Goal: Task Accomplishment & Management: Manage account settings

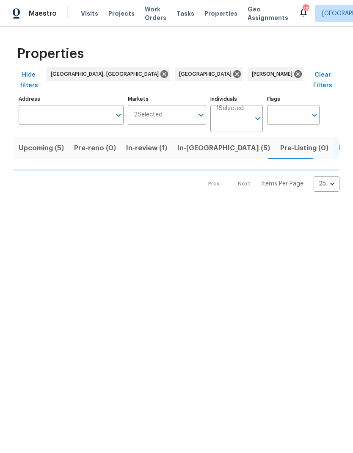
click at [198, 142] on span "In-[GEOGRAPHIC_DATA] (5)" at bounding box center [223, 148] width 93 height 12
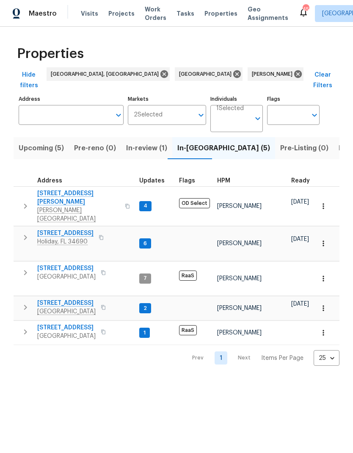
click at [25, 235] on icon "button" at bounding box center [25, 237] width 3 height 5
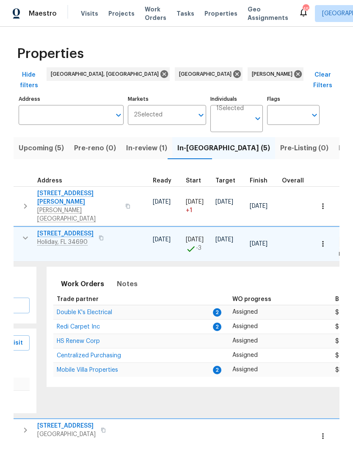
scroll to position [0, 127]
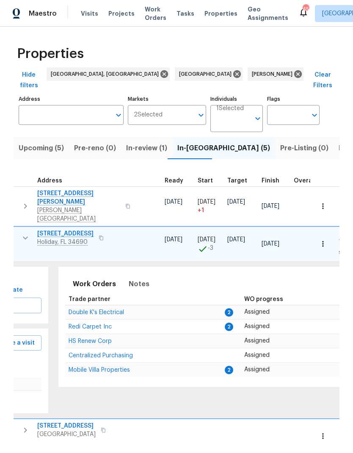
click at [74, 324] on span "Redi Carpet Inc" at bounding box center [90, 327] width 43 height 6
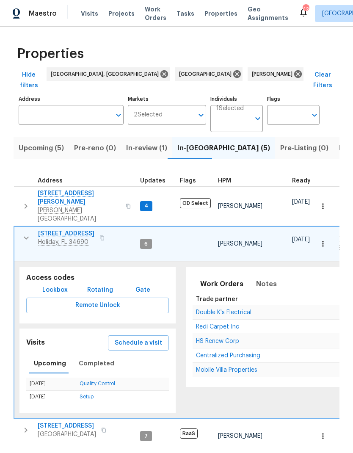
scroll to position [0, 0]
click at [21, 233] on icon "button" at bounding box center [26, 238] width 10 height 10
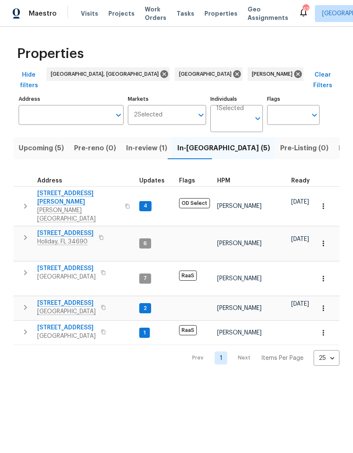
click at [26, 302] on icon "button" at bounding box center [25, 307] width 10 height 10
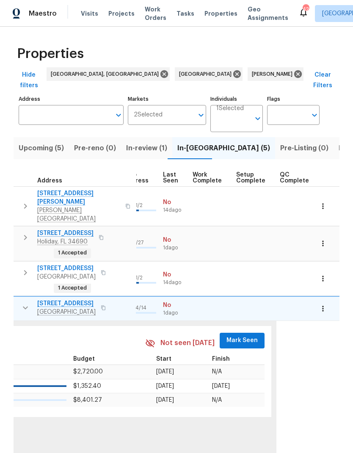
click at [245, 335] on span "Mark Seen" at bounding box center [241, 340] width 31 height 11
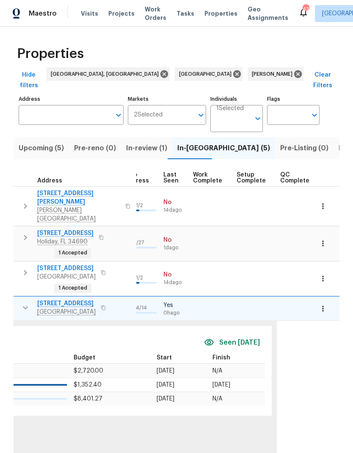
click at [243, 333] on div "Seen [DATE]" at bounding box center [234, 342] width 61 height 19
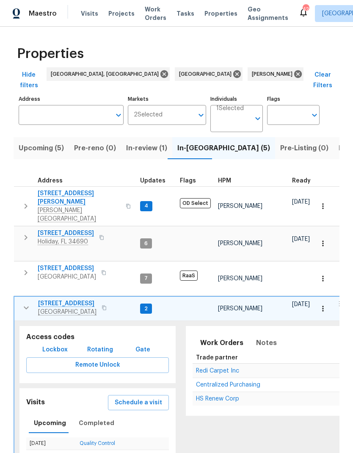
scroll to position [0, 0]
click at [228, 368] on span "Redi Carpet Inc" at bounding box center [217, 371] width 43 height 6
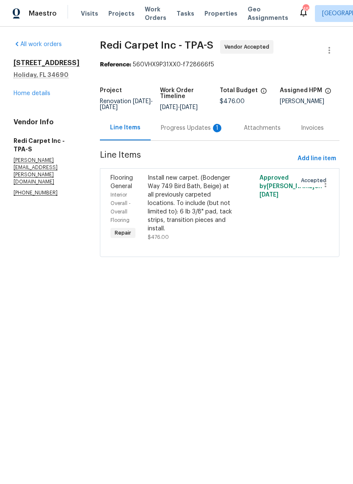
click at [184, 132] on div "Progress Updates 1" at bounding box center [192, 128] width 63 height 8
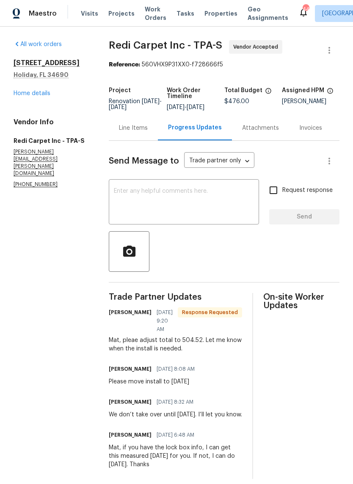
click at [127, 132] on div "Line Items" at bounding box center [133, 128] width 29 height 8
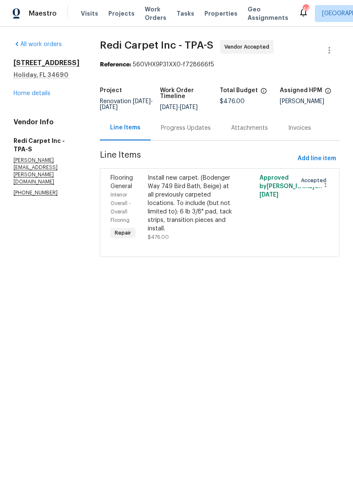
click at [208, 208] on div "Install new carpet. (Bodenger Way 749 Bird Bath, Beige) at all previously carpe…" at bounding box center [192, 203] width 88 height 59
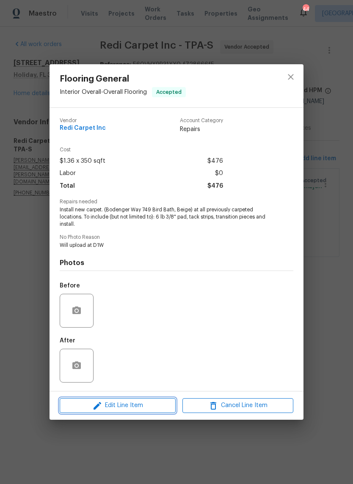
click at [161, 409] on span "Edit Line Item" at bounding box center [117, 406] width 111 height 11
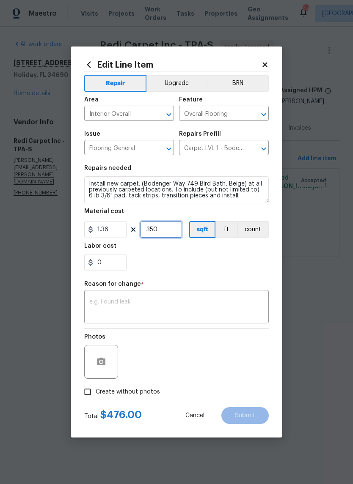
click at [169, 236] on input "350" at bounding box center [161, 229] width 42 height 17
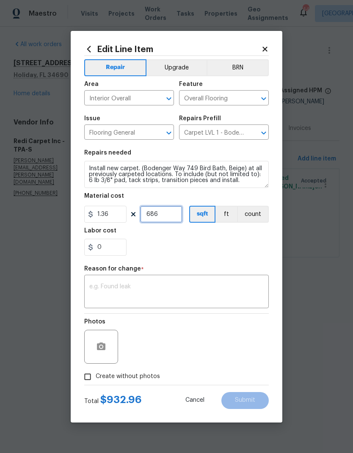
click at [173, 216] on input "686" at bounding box center [161, 214] width 42 height 17
click at [173, 218] on input "500" at bounding box center [161, 214] width 42 height 17
click at [172, 215] on input "400" at bounding box center [161, 214] width 42 height 17
click at [172, 213] on input "375" at bounding box center [161, 214] width 42 height 17
click at [169, 218] on input "370" at bounding box center [161, 214] width 42 height 17
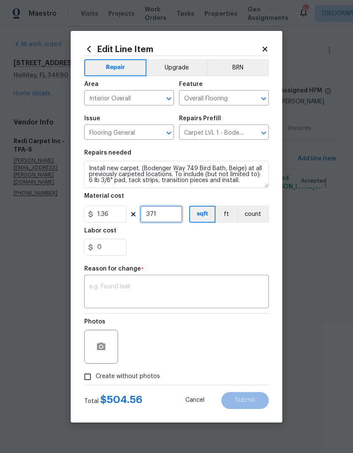
type input "371"
click at [203, 297] on textarea at bounding box center [176, 292] width 174 height 18
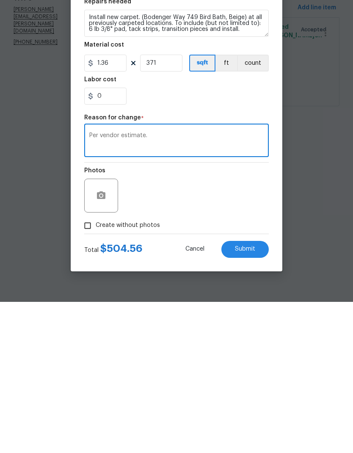
type textarea "Per vendor estimate."
click at [248, 397] on span "Submit" at bounding box center [245, 400] width 20 height 6
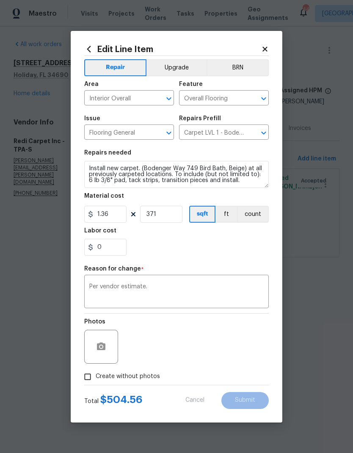
type input "350"
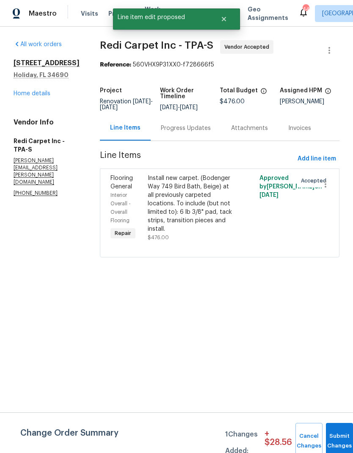
click at [248, 281] on html "Maestro Visits Projects Work Orders Tasks Properties Geo Assignments 44 [GEOGRA…" at bounding box center [176, 140] width 353 height 281
click at [333, 435] on button "Submit Changes" at bounding box center [339, 441] width 27 height 36
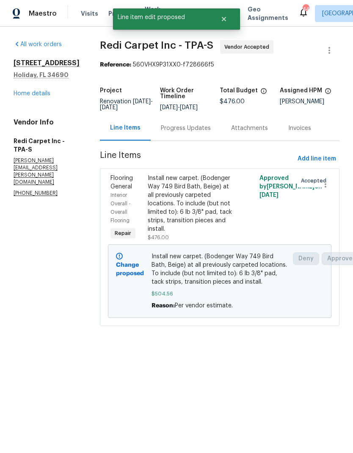
click at [23, 93] on link "Home details" at bounding box center [32, 94] width 37 height 6
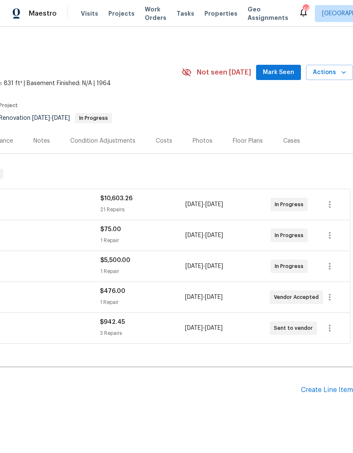
scroll to position [0, 125]
click at [276, 71] on span "Mark Seen" at bounding box center [278, 72] width 31 height 11
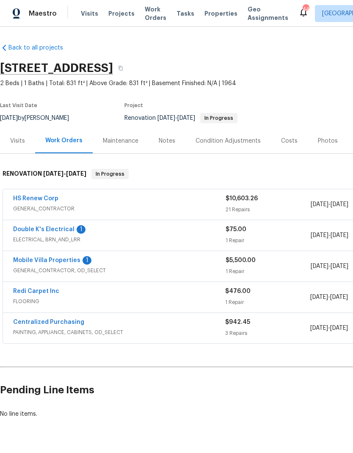
scroll to position [0, 0]
click at [25, 227] on link "Double K's Electrical" at bounding box center [43, 229] width 61 height 6
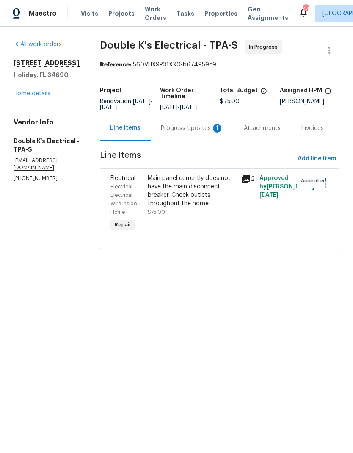
click at [198, 140] on div "Progress Updates 1" at bounding box center [192, 128] width 83 height 25
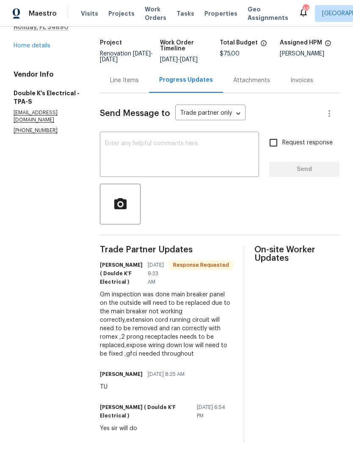
scroll to position [52, 0]
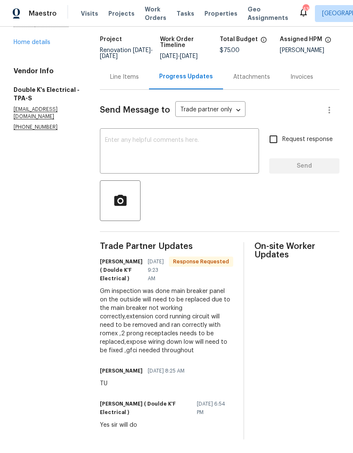
click at [212, 188] on div at bounding box center [219, 200] width 239 height 41
click at [207, 160] on textarea at bounding box center [179, 152] width 149 height 30
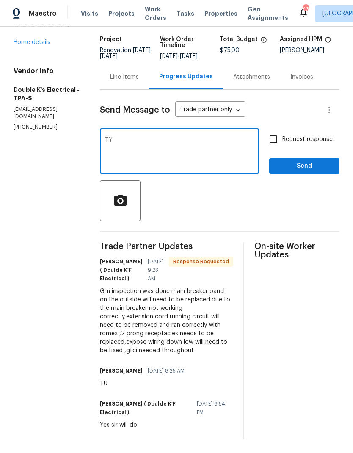
type textarea "TY"
click at [295, 168] on span "Send" at bounding box center [304, 166] width 57 height 11
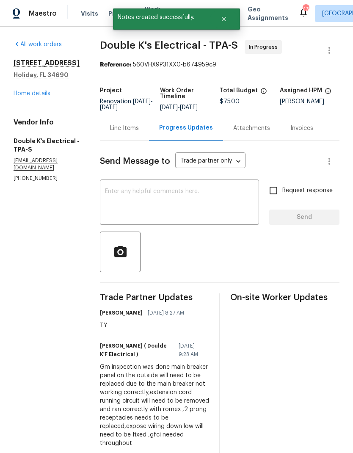
click at [23, 92] on link "Home details" at bounding box center [32, 94] width 37 height 6
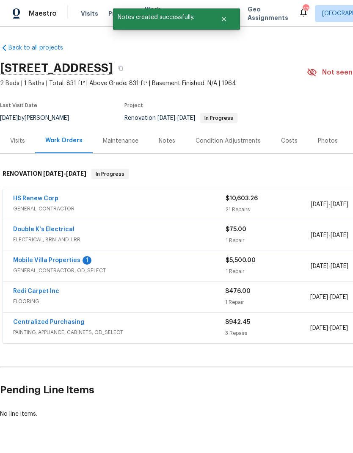
click at [24, 200] on link "HS Renew Corp" at bounding box center [35, 198] width 45 height 6
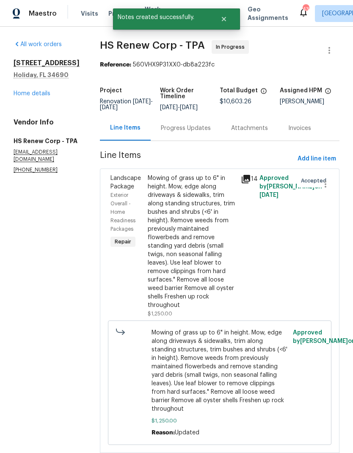
click at [182, 134] on div "Progress Updates" at bounding box center [186, 128] width 70 height 25
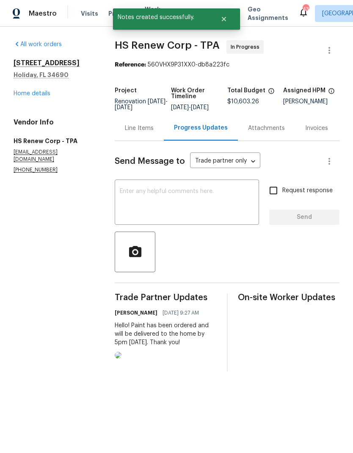
click at [223, 198] on textarea at bounding box center [187, 203] width 134 height 30
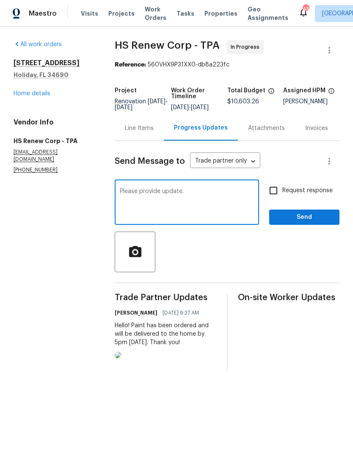
type textarea "Please provide update."
click at [275, 192] on input "Request response" at bounding box center [273, 191] width 18 height 18
checkbox input "true"
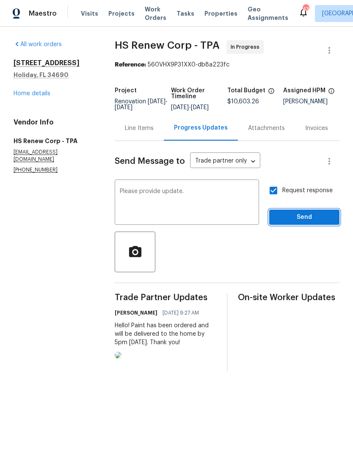
click at [302, 223] on span "Send" at bounding box center [304, 217] width 57 height 11
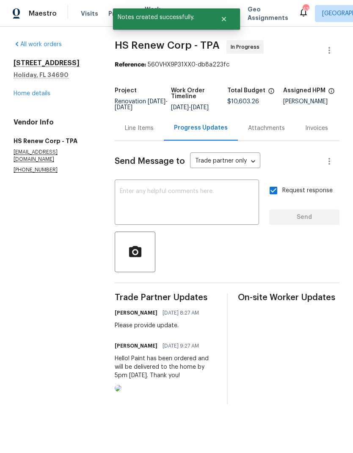
click at [18, 93] on link "Home details" at bounding box center [32, 94] width 37 height 6
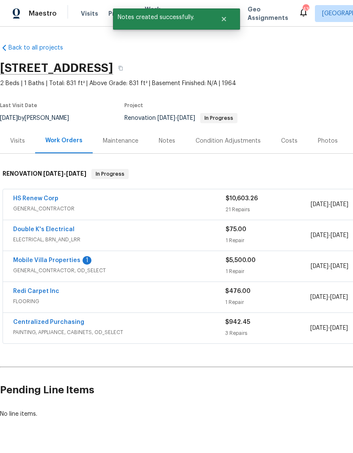
click at [28, 258] on link "Mobile Villa Properties" at bounding box center [46, 260] width 67 height 6
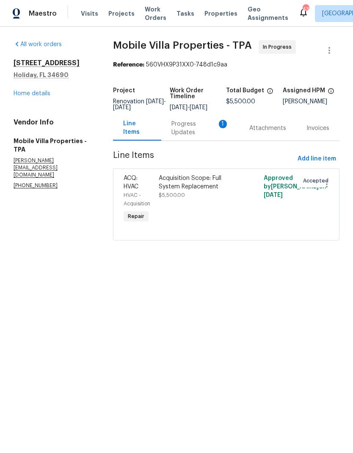
click at [184, 136] on div "Progress Updates 1" at bounding box center [200, 128] width 58 height 17
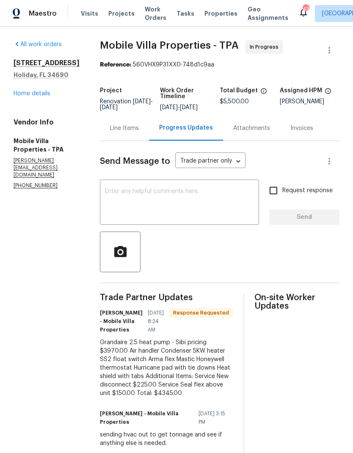
click at [213, 215] on textarea at bounding box center [179, 203] width 149 height 30
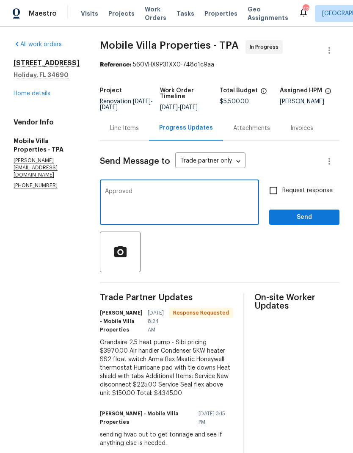
type textarea "Approved"
click at [281, 193] on input "Request response" at bounding box center [273, 191] width 18 height 18
checkbox input "true"
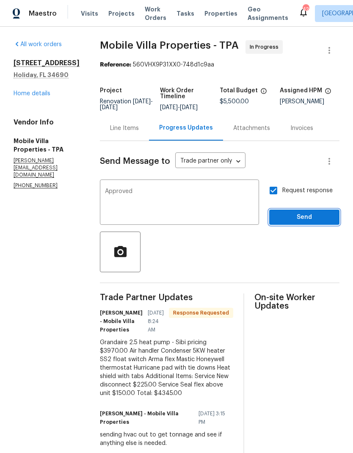
click at [300, 210] on button "Send" at bounding box center [304, 217] width 70 height 16
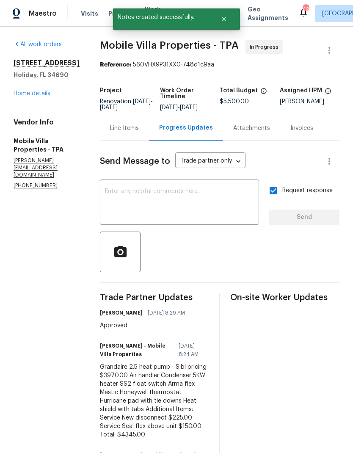
click at [23, 96] on link "Home details" at bounding box center [32, 94] width 37 height 6
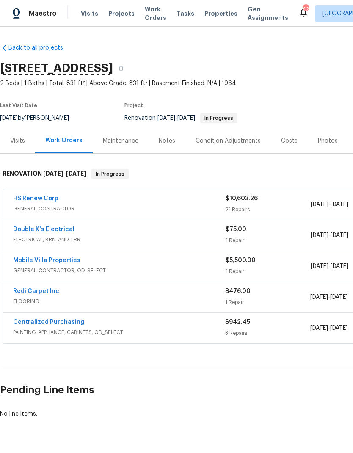
click at [162, 142] on div "Notes" at bounding box center [167, 141] width 17 height 8
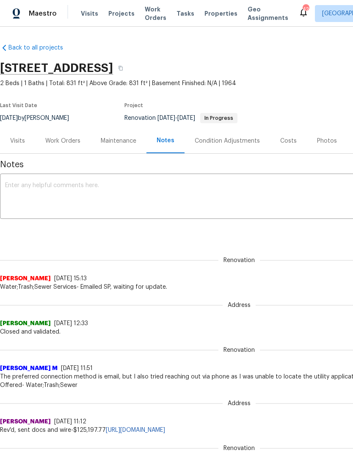
click at [237, 191] on textarea at bounding box center [239, 197] width 468 height 30
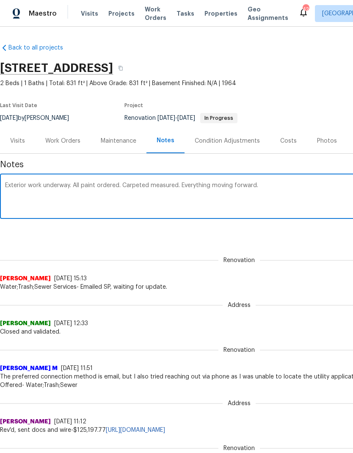
type textarea "Exterior work underway. All paint ordered. Carpeted measured. Everything moving…"
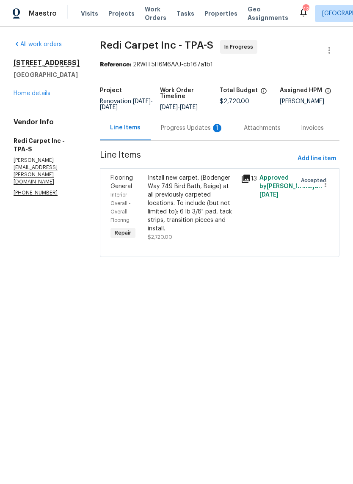
click at [186, 132] on div "Progress Updates 1" at bounding box center [192, 128] width 63 height 8
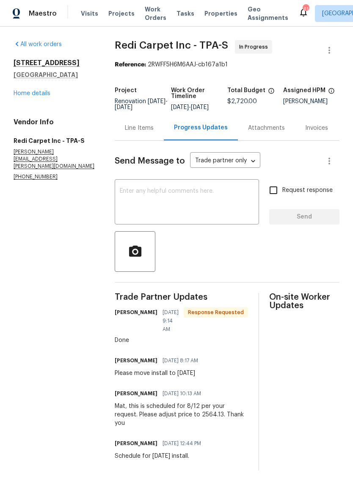
click at [22, 96] on link "Home details" at bounding box center [32, 94] width 37 height 6
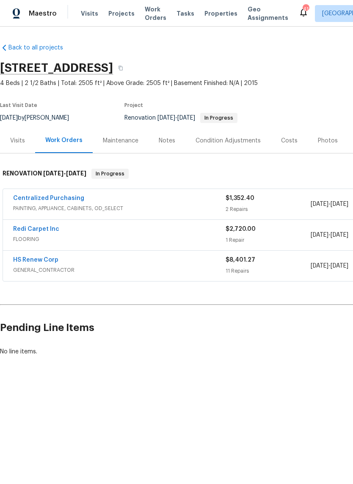
click at [166, 141] on div "Notes" at bounding box center [167, 141] width 17 height 8
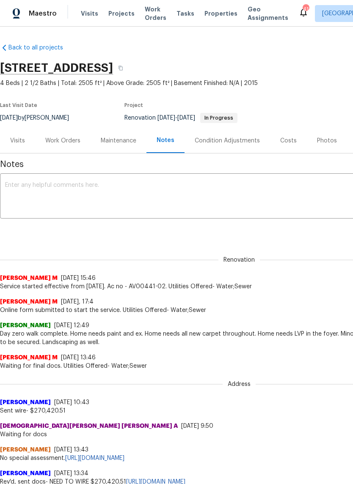
click at [283, 198] on textarea at bounding box center [239, 197] width 468 height 30
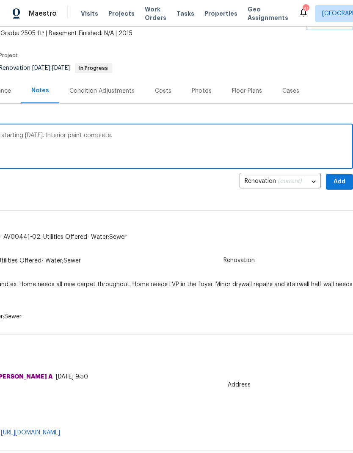
scroll to position [50, 125]
type textarea "Carpet scheduled for today. Exterior paint starting today. Interior paint compl…"
click at [338, 176] on span "Add" at bounding box center [340, 181] width 14 height 11
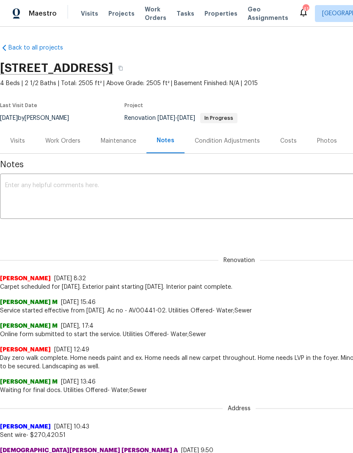
scroll to position [0, 0]
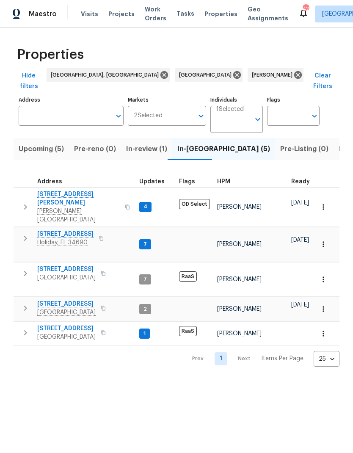
click at [122, 193] on button "button" at bounding box center [127, 207] width 10 height 29
click at [125, 204] on icon "button" at bounding box center [127, 206] width 4 height 5
click at [125, 204] on icon "button" at bounding box center [127, 206] width 5 height 5
click at [32, 143] on span "Upcoming (5)" at bounding box center [41, 149] width 45 height 12
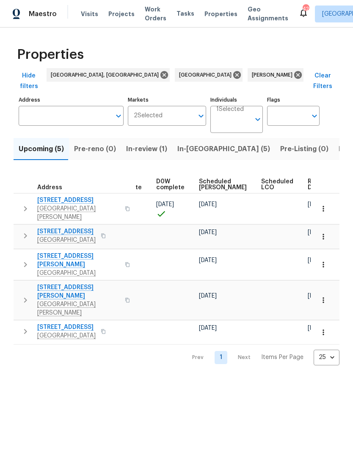
scroll to position [0, 213]
click at [308, 179] on span "Ready Date" at bounding box center [317, 185] width 19 height 12
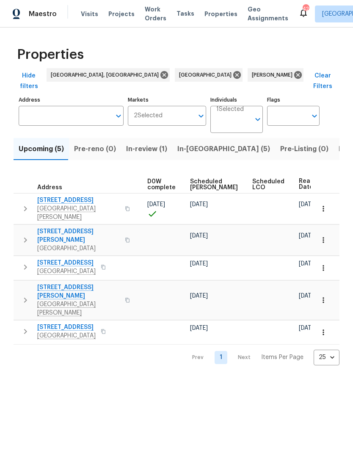
scroll to position [0, 222]
